Goal: Information Seeking & Learning: Learn about a topic

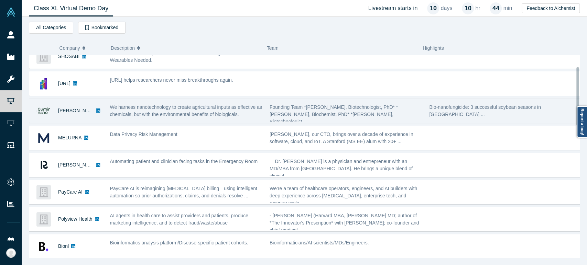
scroll to position [76, 0]
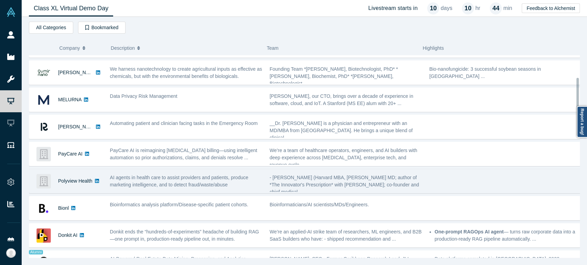
click at [81, 188] on div "Polyview Health" at bounding box center [75, 181] width 34 height 24
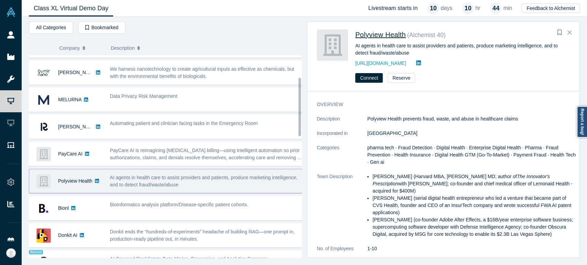
click at [378, 32] on span "Polyview Health" at bounding box center [380, 35] width 51 height 8
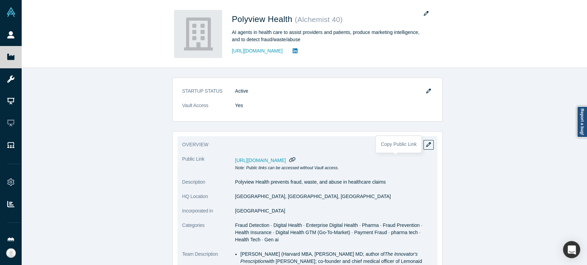
click at [296, 161] on icon "button" at bounding box center [292, 159] width 7 height 5
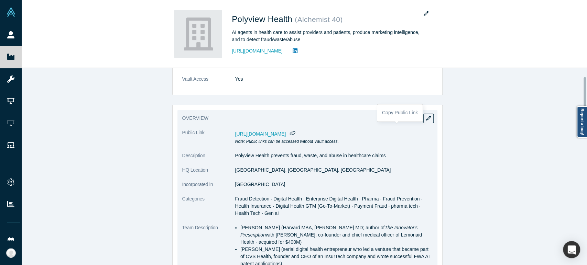
scroll to position [38, 0]
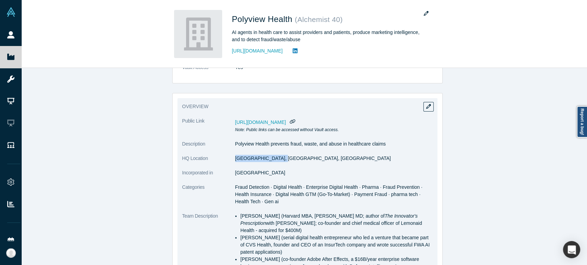
drag, startPoint x: 231, startPoint y: 161, endPoint x: 275, endPoint y: 162, distance: 43.7
click at [275, 162] on dl "Public Link [URL][DOMAIN_NAME] Note: Public links can be accessed without Vault…" at bounding box center [307, 227] width 250 height 218
copy dl "[GEOGRAPHIC_DATA], [GEOGRAPHIC_DATA], [GEOGRAPHIC_DATA]"
click at [306, 167] on dl "Public Link [URL][DOMAIN_NAME] Note: Public links can be accessed without Vault…" at bounding box center [307, 227] width 250 height 218
drag, startPoint x: 234, startPoint y: 158, endPoint x: 275, endPoint y: 159, distance: 41.3
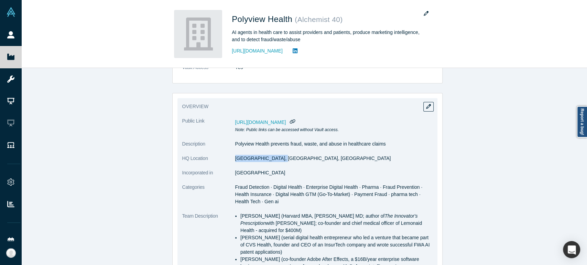
click at [275, 159] on dd "[GEOGRAPHIC_DATA], [GEOGRAPHIC_DATA], [GEOGRAPHIC_DATA]" at bounding box center [333, 158] width 197 height 7
copy dd "[GEOGRAPHIC_DATA], [GEOGRAPHIC_DATA], [GEOGRAPHIC_DATA]"
drag, startPoint x: 234, startPoint y: 173, endPoint x: 250, endPoint y: 172, distance: 16.2
click at [250, 172] on dd "[GEOGRAPHIC_DATA]" at bounding box center [333, 172] width 197 height 7
click at [235, 172] on dd "[GEOGRAPHIC_DATA]" at bounding box center [333, 172] width 197 height 7
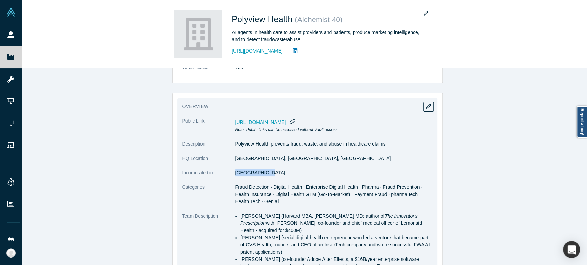
drag, startPoint x: 233, startPoint y: 172, endPoint x: 259, endPoint y: 173, distance: 26.1
click at [259, 173] on dd "[GEOGRAPHIC_DATA]" at bounding box center [333, 172] width 197 height 7
copy dd "[GEOGRAPHIC_DATA]"
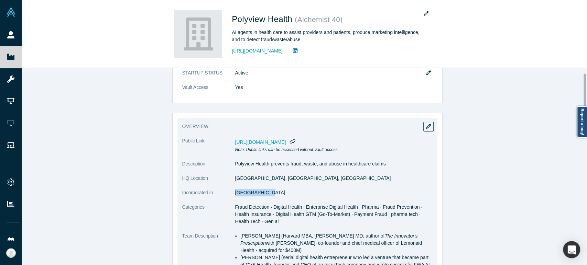
scroll to position [0, 0]
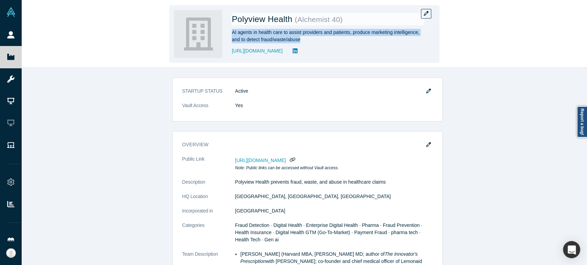
drag, startPoint x: 232, startPoint y: 33, endPoint x: 301, endPoint y: 41, distance: 69.5
click at [301, 41] on div "AI agents in health care to assist providers and patients, produce marketing in…" at bounding box center [328, 36] width 193 height 14
copy div "AI agents in health care to assist providers and patients, produce marketing in…"
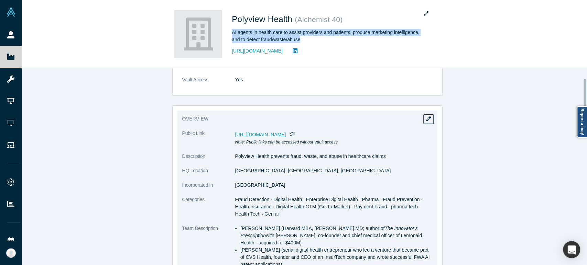
scroll to position [38, 0]
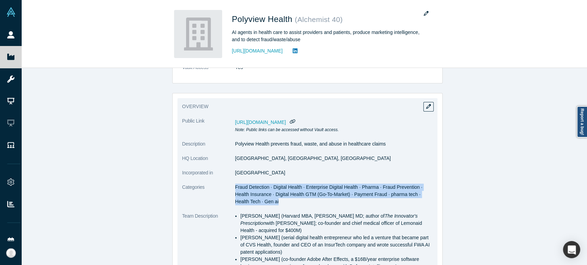
drag, startPoint x: 232, startPoint y: 187, endPoint x: 259, endPoint y: 201, distance: 29.7
click at [259, 201] on dd "Fraud Detection · Digital Health · Enterprise Digital Health · Pharma · Fraud P…" at bounding box center [333, 195] width 197 height 22
copy span "Fraud Detection · Digital Health · Enterprise Digital Health · Pharma · Fraud P…"
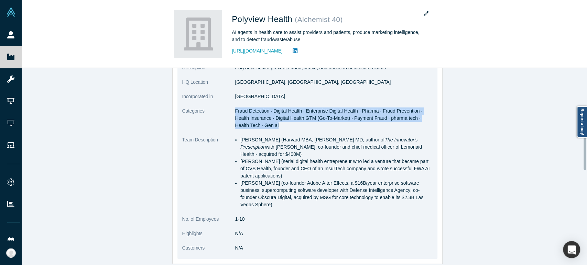
scroll to position [191, 0]
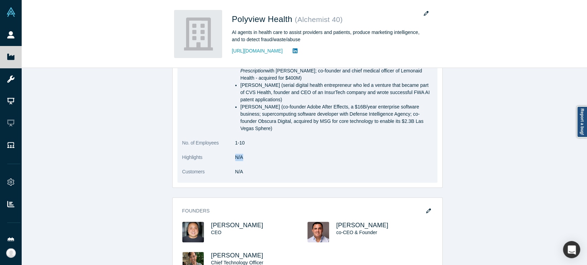
drag, startPoint x: 235, startPoint y: 158, endPoint x: 240, endPoint y: 158, distance: 5.2
click at [240, 158] on dd "N/A" at bounding box center [333, 157] width 197 height 7
copy dd "N/A"
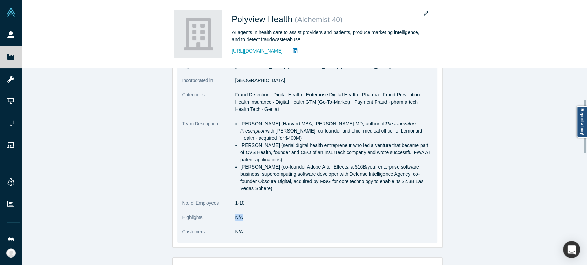
scroll to position [114, 0]
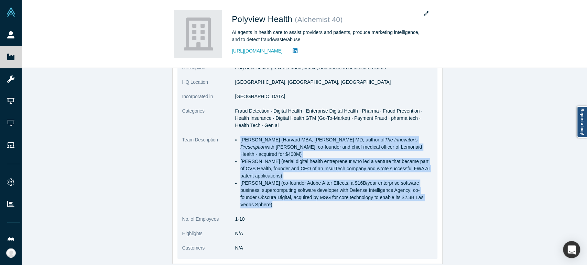
drag, startPoint x: 238, startPoint y: 141, endPoint x: 267, endPoint y: 206, distance: 71.1
click at [267, 206] on ul "[PERSON_NAME] (Harvard MBA, UMich MD; author of The Innovator's Prescription wi…" at bounding box center [333, 172] width 197 height 72
copy ul "[PERSON_NAME] (Harvard MBA, UMich MD; author of The Innovator's Prescription wi…"
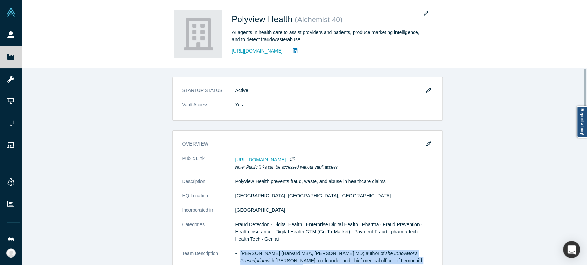
scroll to position [0, 0]
